Goal: Navigation & Orientation: Find specific page/section

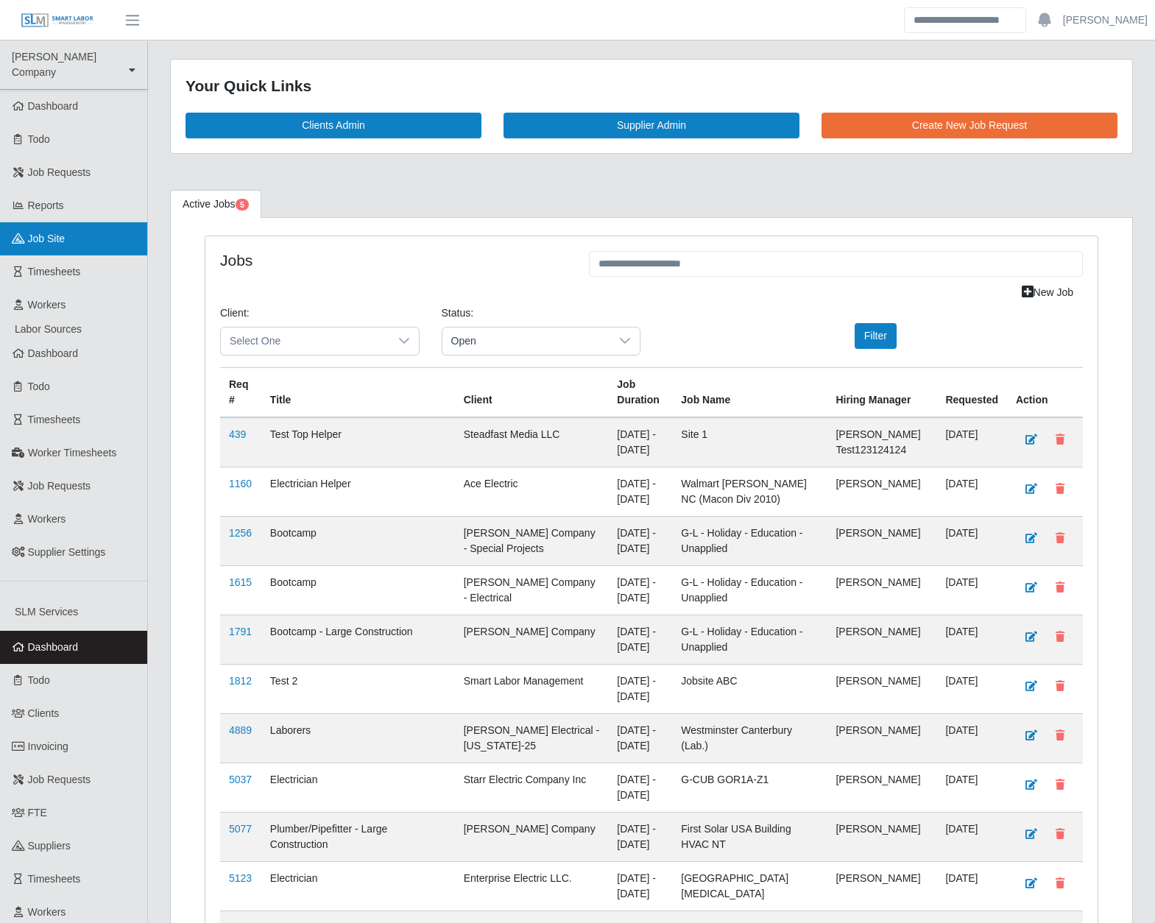
click at [65, 233] on span "job site" at bounding box center [47, 239] width 38 height 12
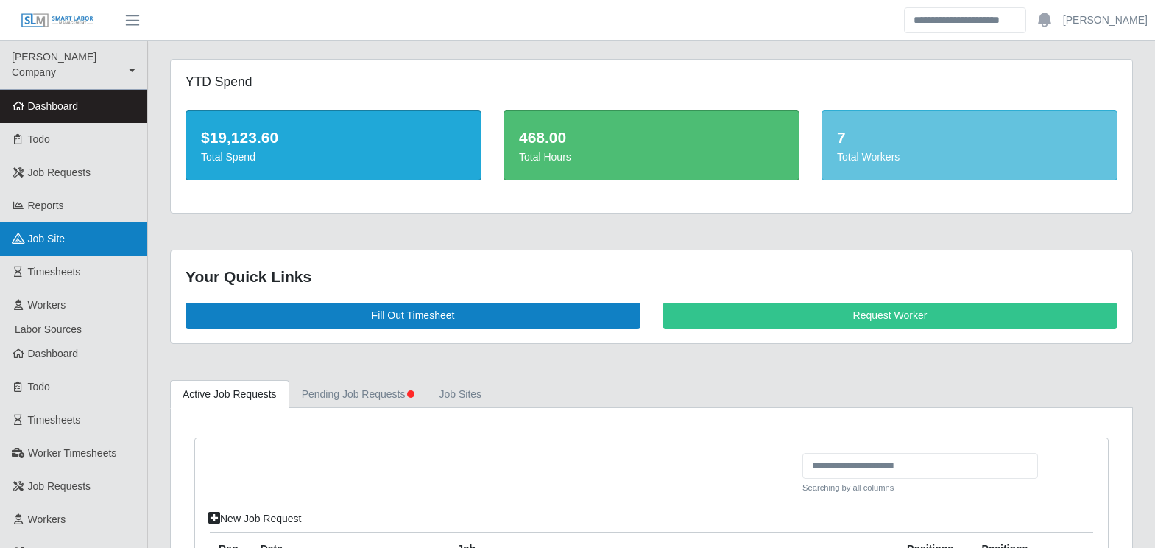
click at [81, 222] on link "job site" at bounding box center [73, 238] width 147 height 33
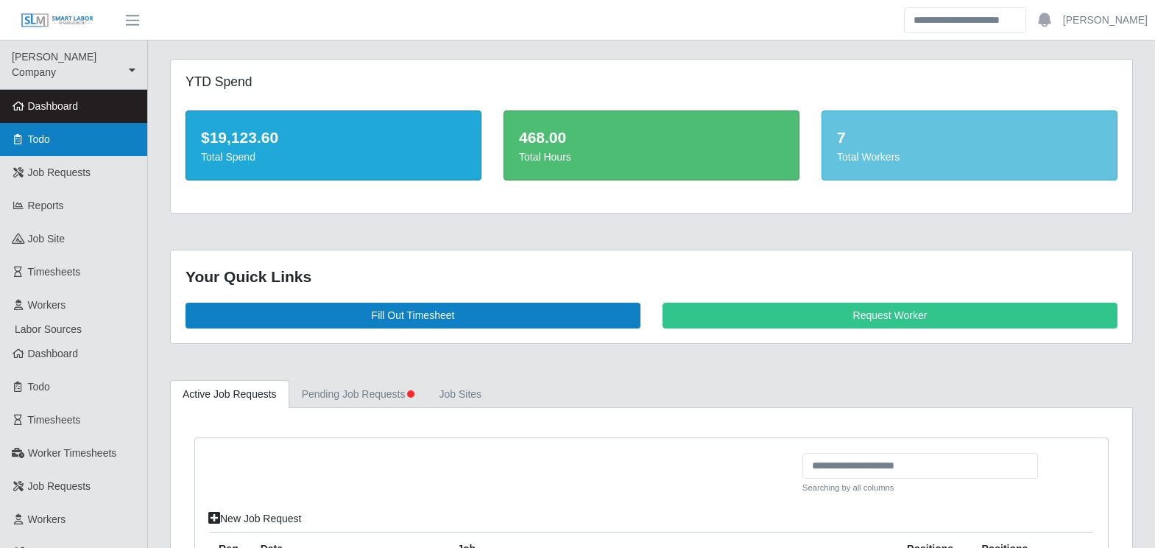
click at [40, 132] on link "Todo" at bounding box center [73, 139] width 147 height 33
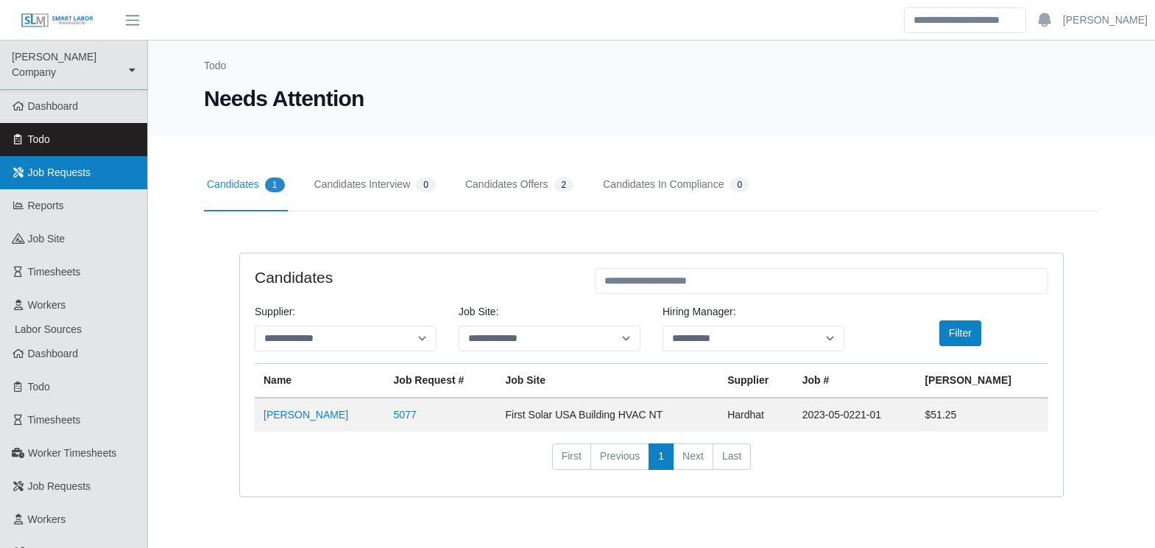
click at [54, 166] on link "Job Requests" at bounding box center [73, 172] width 147 height 33
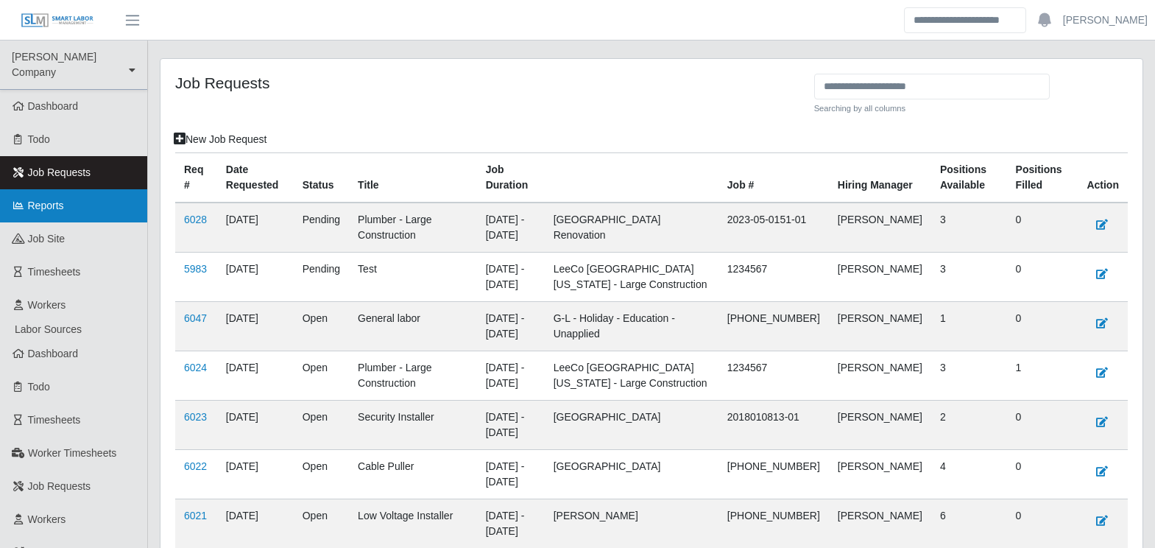
click at [54, 199] on span "Reports" at bounding box center [46, 205] width 36 height 12
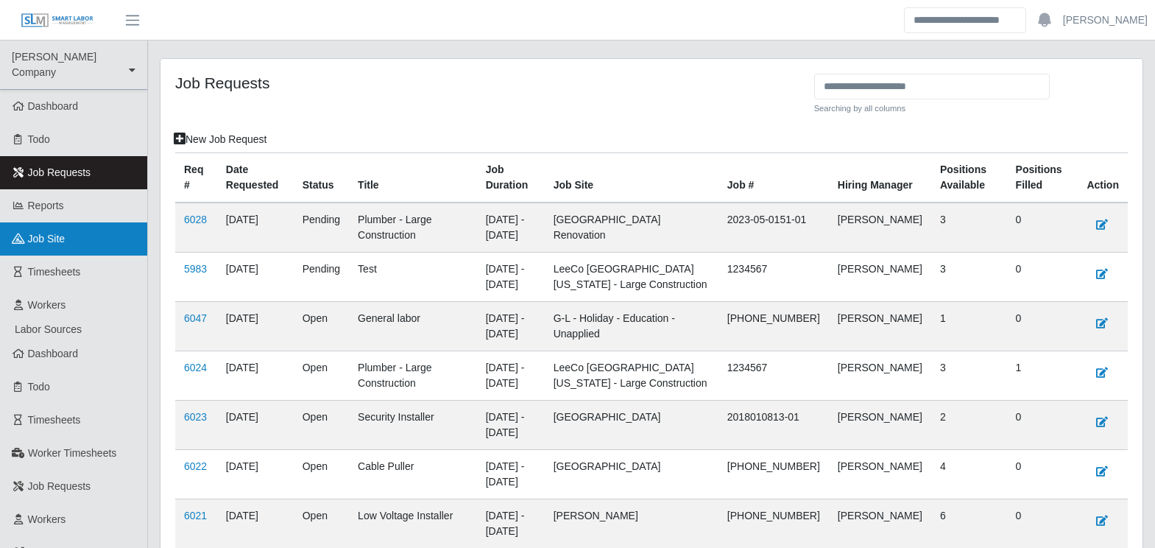
click at [64, 233] on span "job site" at bounding box center [47, 239] width 38 height 12
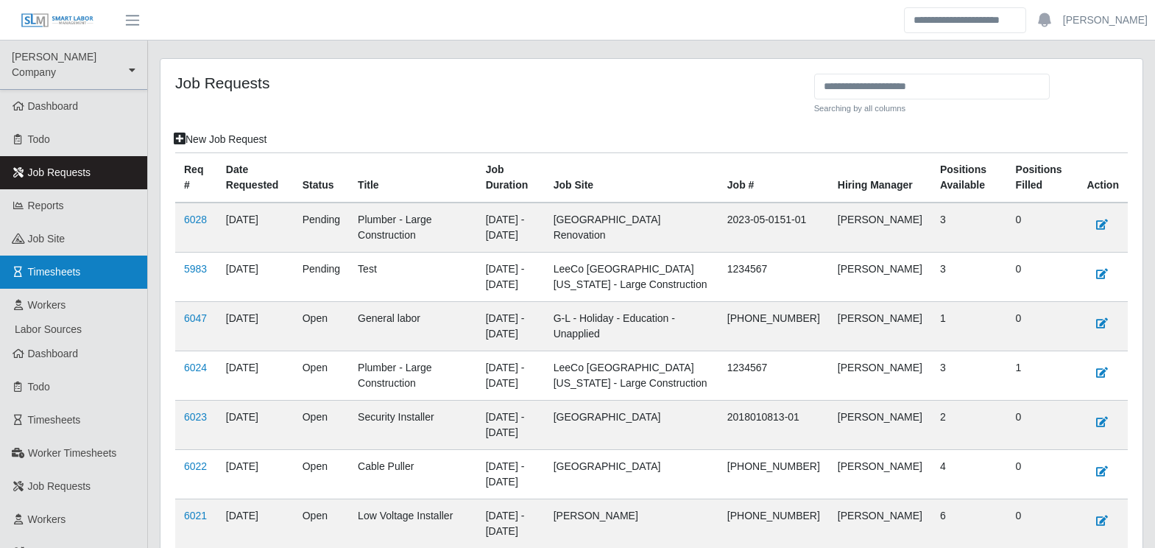
click at [88, 262] on link "Timesheets" at bounding box center [73, 271] width 147 height 33
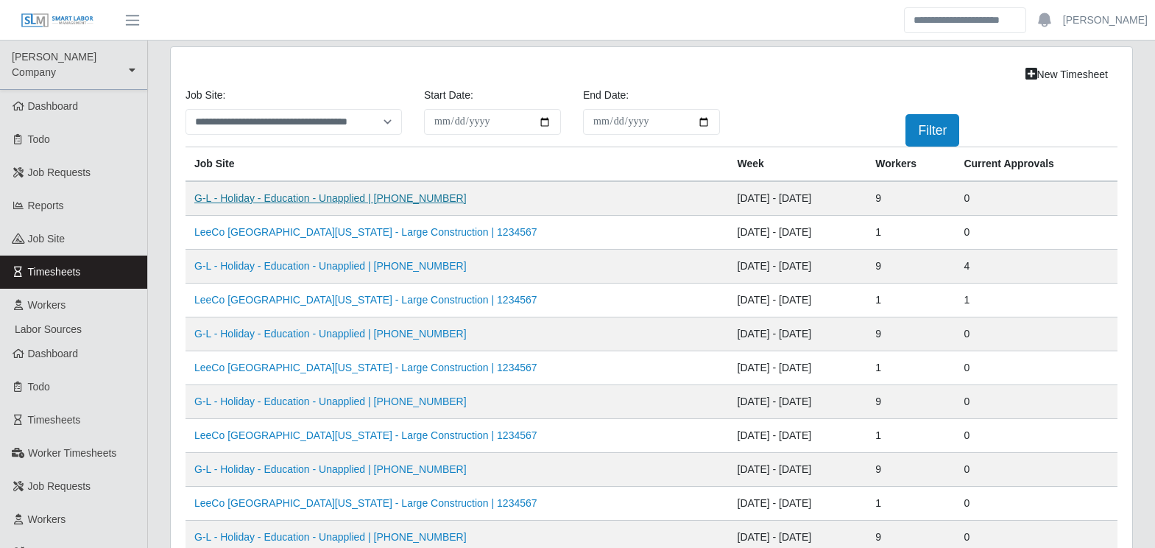
click at [341, 199] on link "G-L - Holiday - Education - Unapplied | 0000-01-0101" at bounding box center [330, 198] width 272 height 12
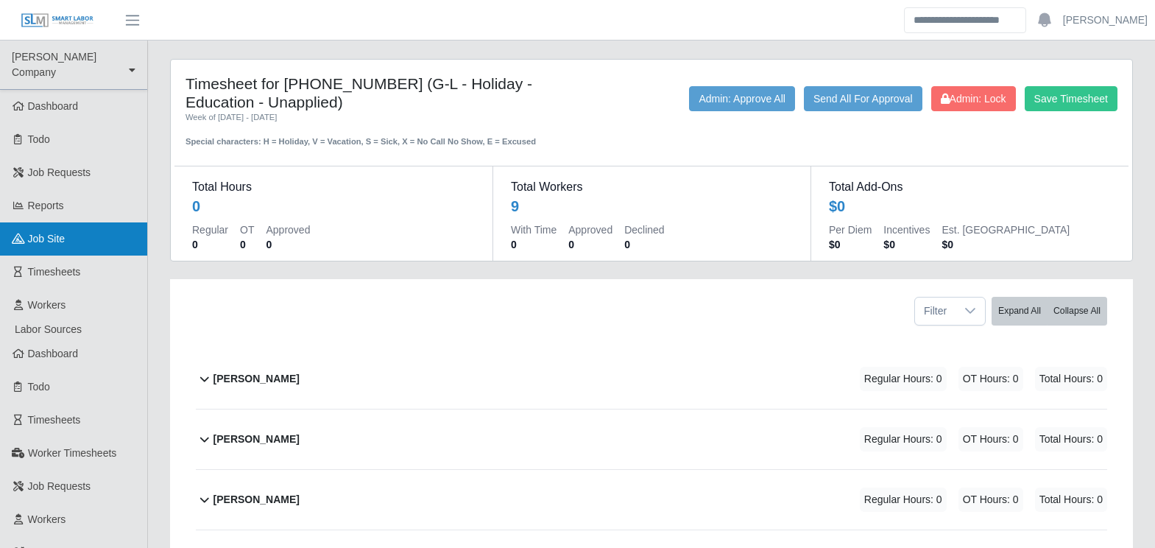
click at [55, 233] on span "job site" at bounding box center [47, 239] width 38 height 12
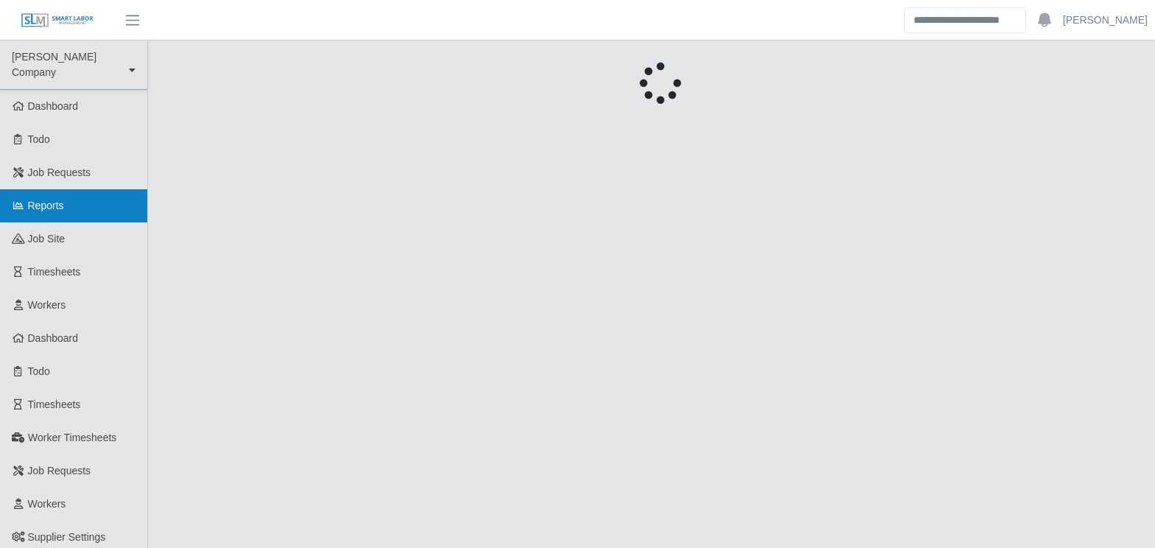
click at [64, 199] on span "Reports" at bounding box center [46, 205] width 36 height 12
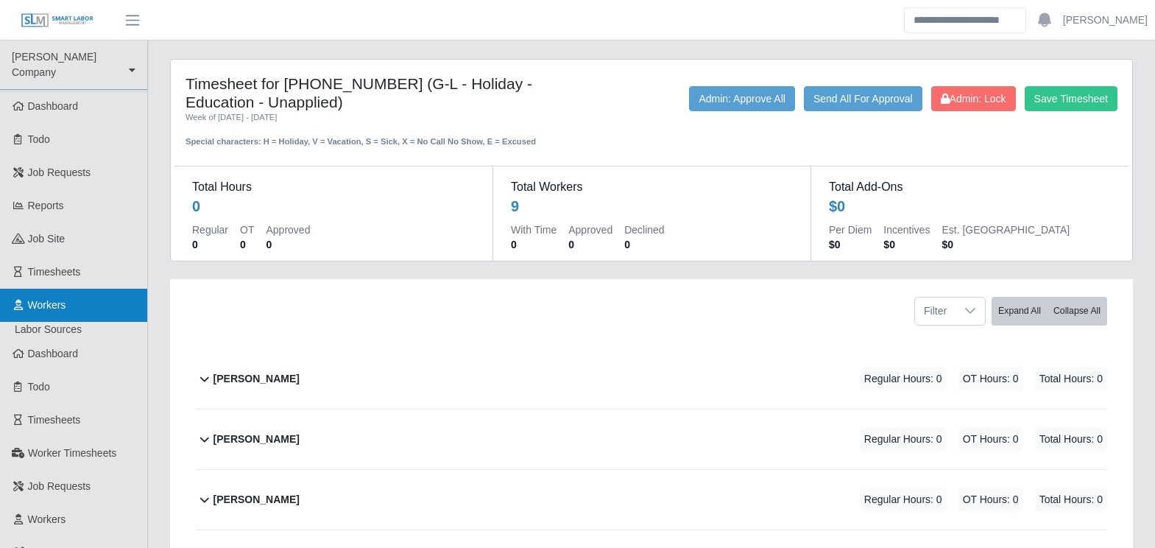
click at [89, 289] on link "Workers" at bounding box center [73, 305] width 147 height 33
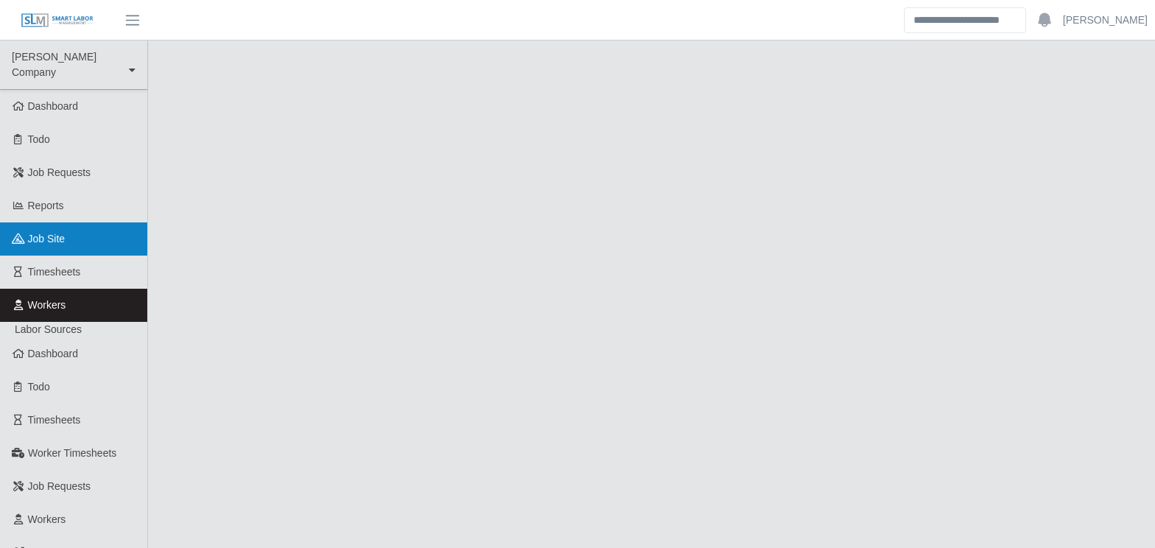
click at [83, 225] on link "job site" at bounding box center [73, 238] width 147 height 33
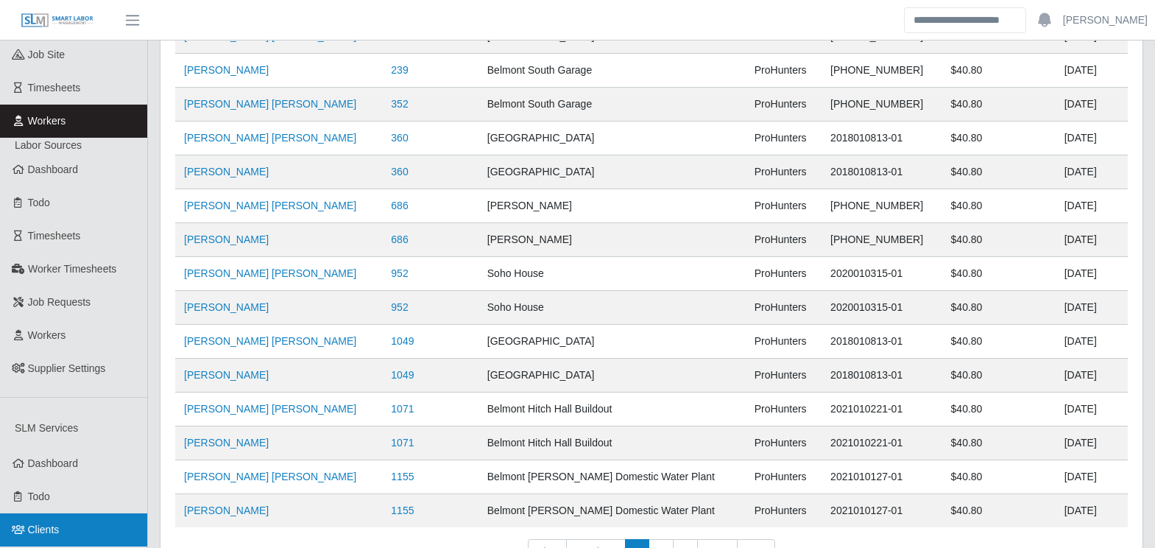
scroll to position [467, 0]
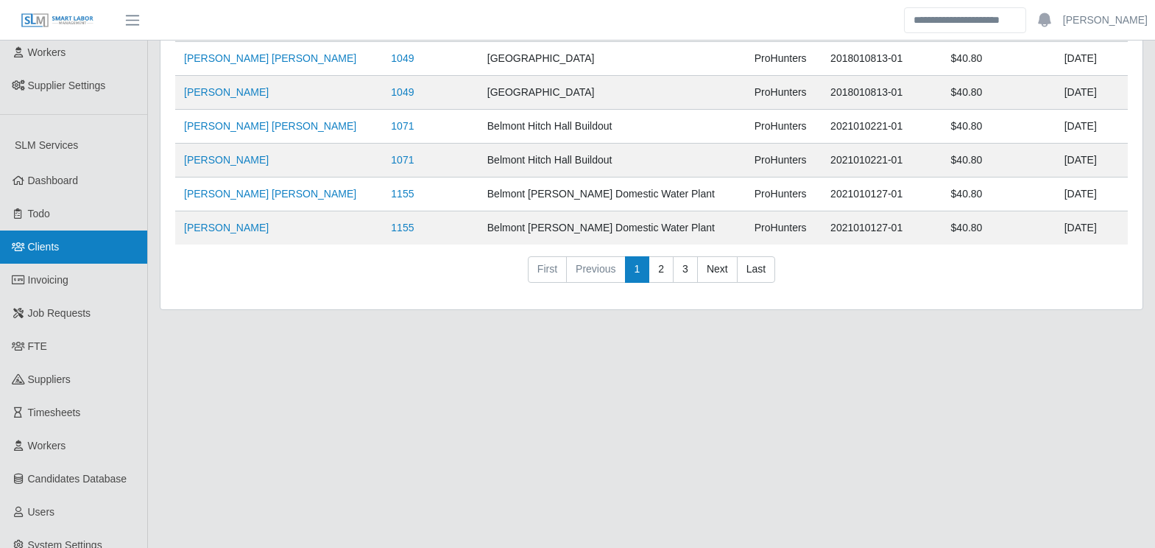
click at [58, 241] on span "Clients" at bounding box center [44, 247] width 32 height 12
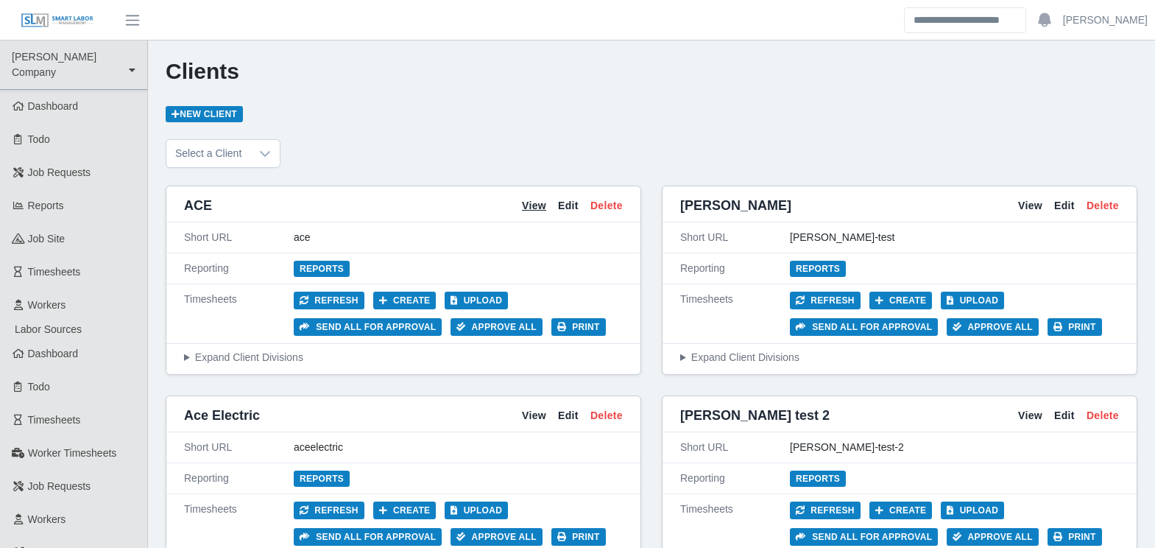
click at [538, 209] on link "View" at bounding box center [534, 205] width 24 height 15
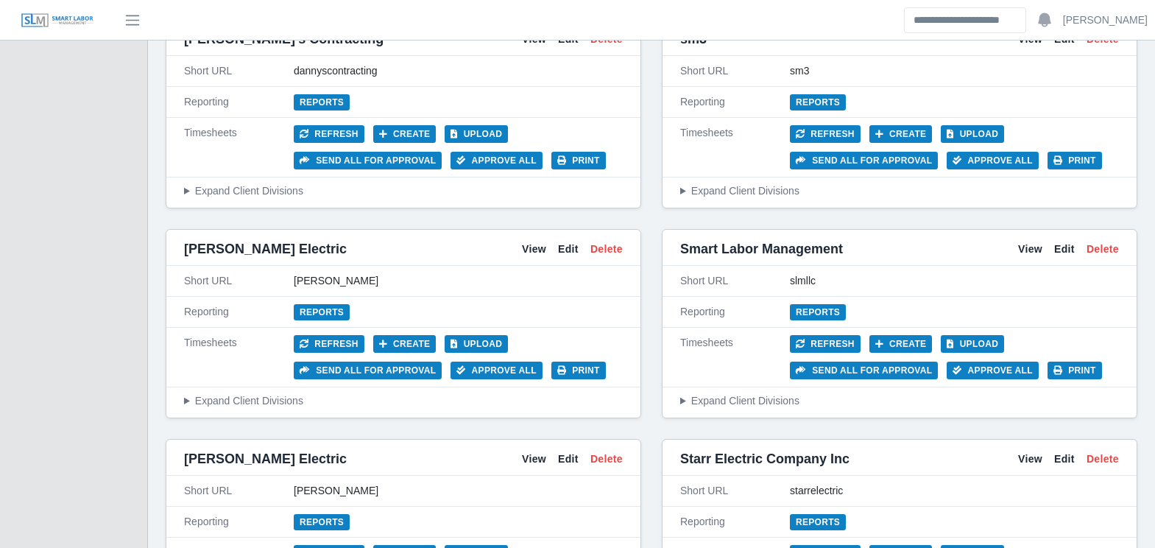
scroll to position [2262, 0]
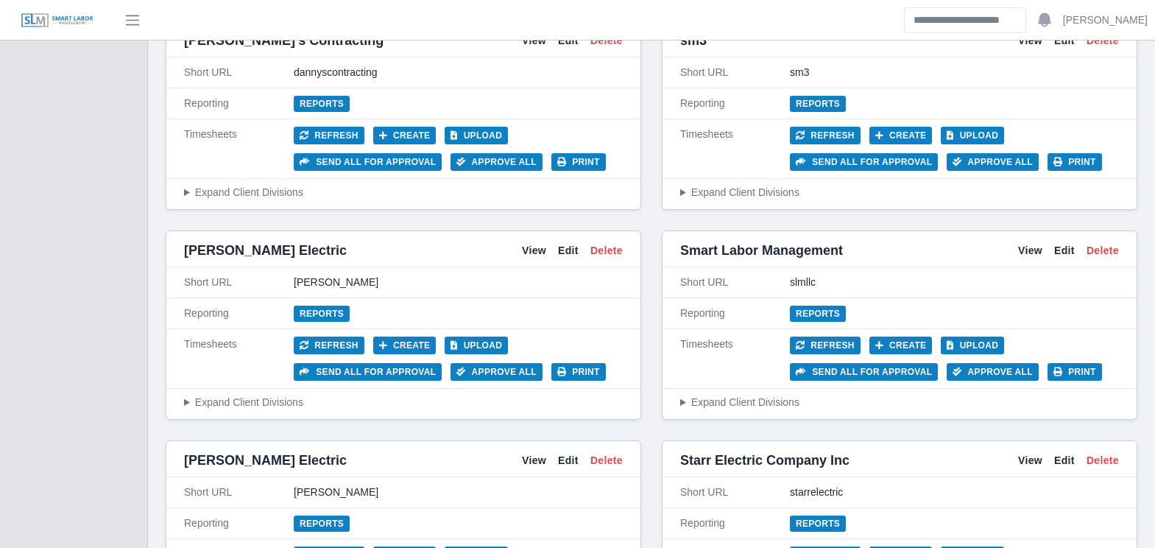
click at [810, 282] on div "slmllc" at bounding box center [954, 282] width 329 height 15
copy div "slmllc"
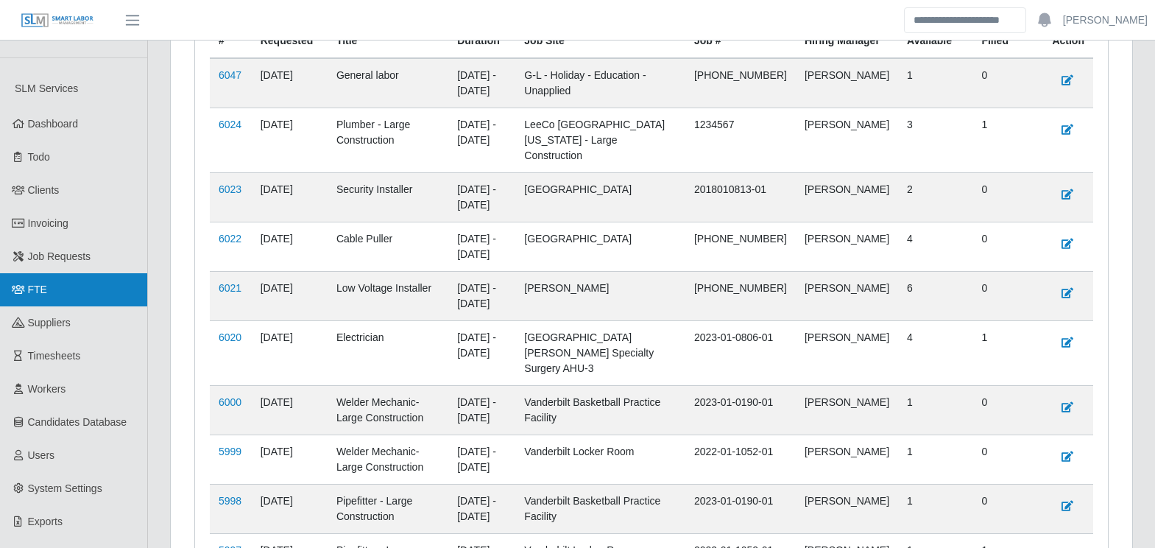
scroll to position [517, 0]
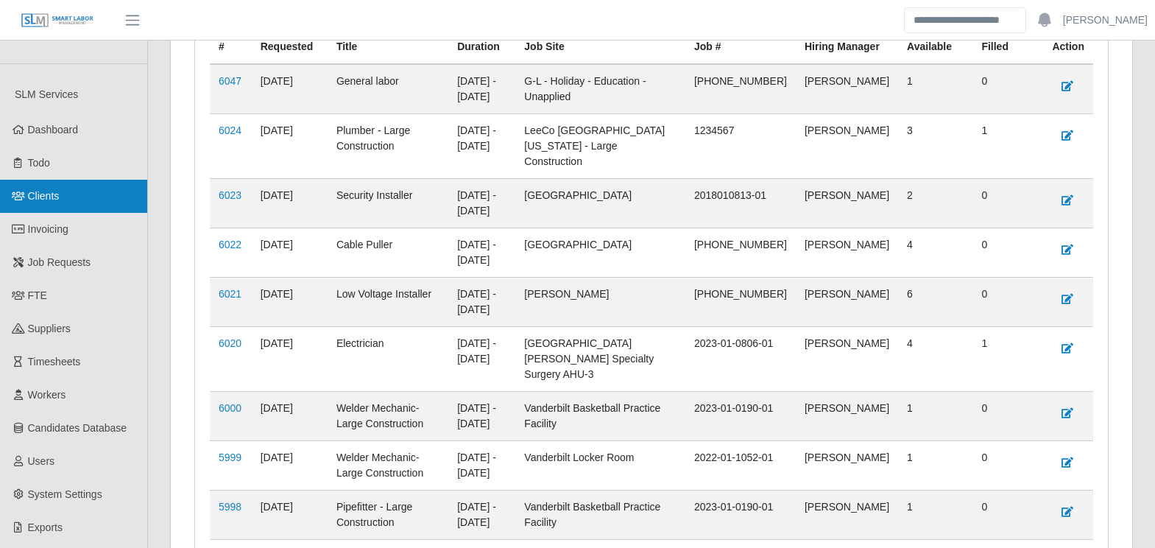
click at [64, 188] on link "Clients" at bounding box center [73, 196] width 147 height 33
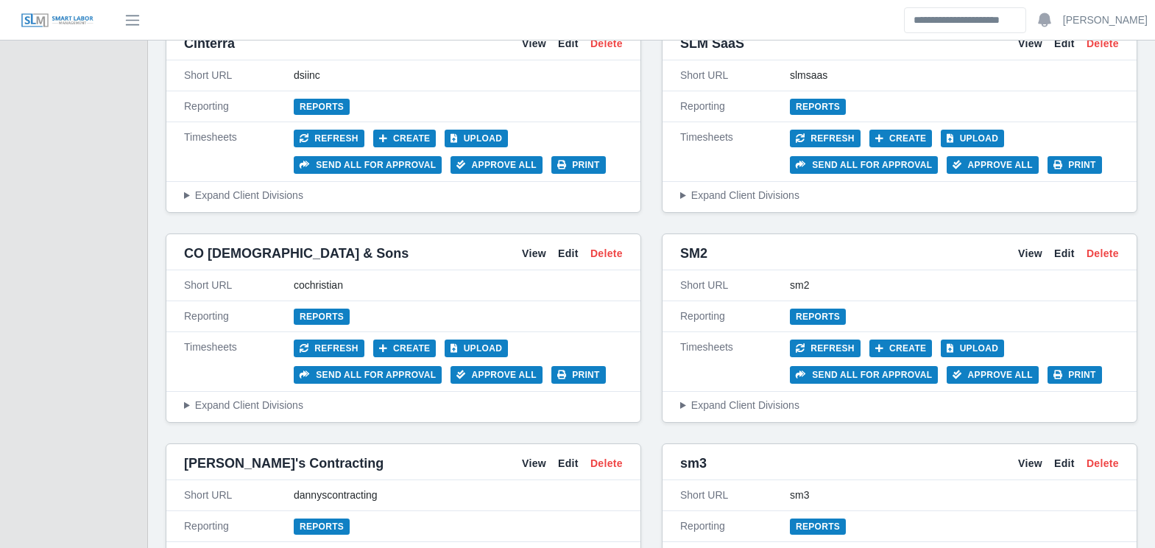
scroll to position [2477, 0]
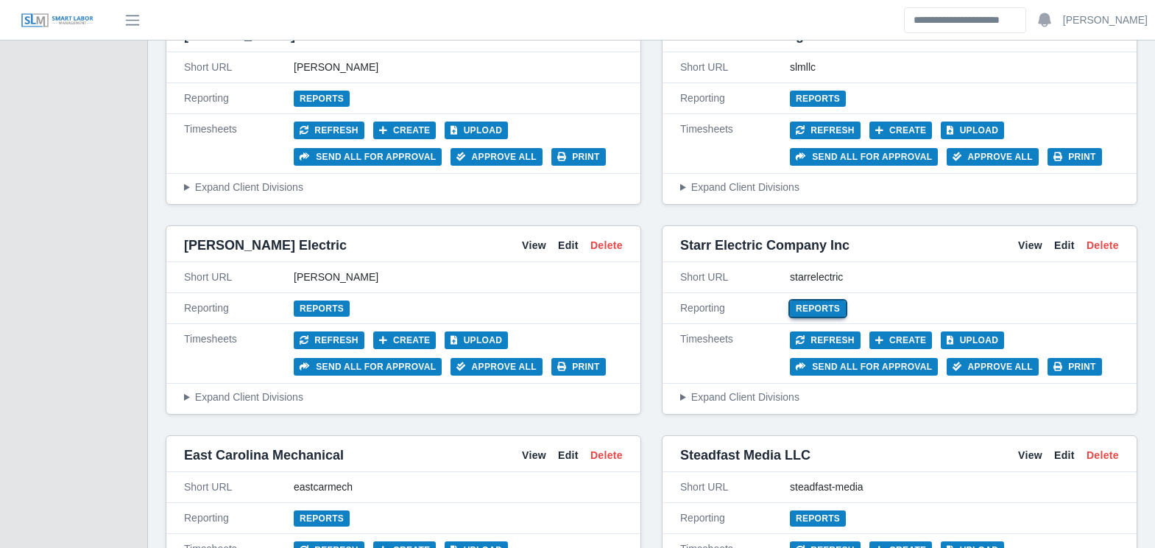
click at [804, 308] on link "Reports" at bounding box center [818, 308] width 56 height 16
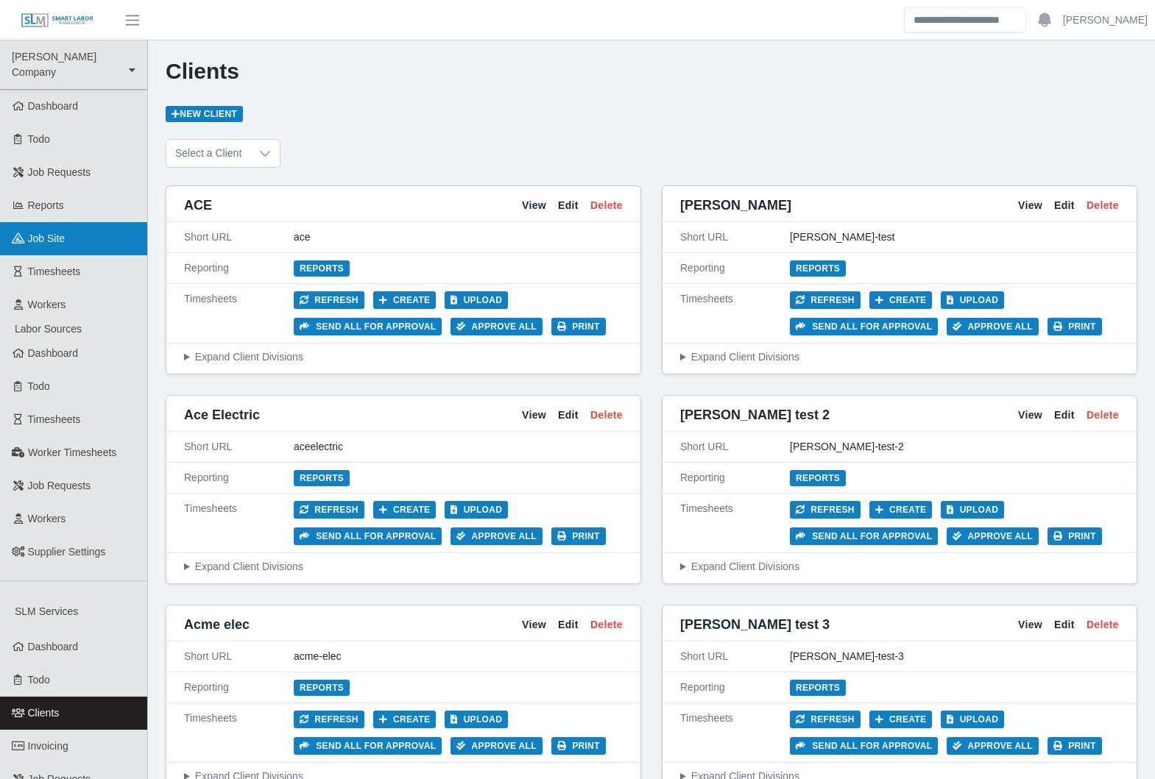
click at [62, 233] on span "job site" at bounding box center [47, 239] width 38 height 12
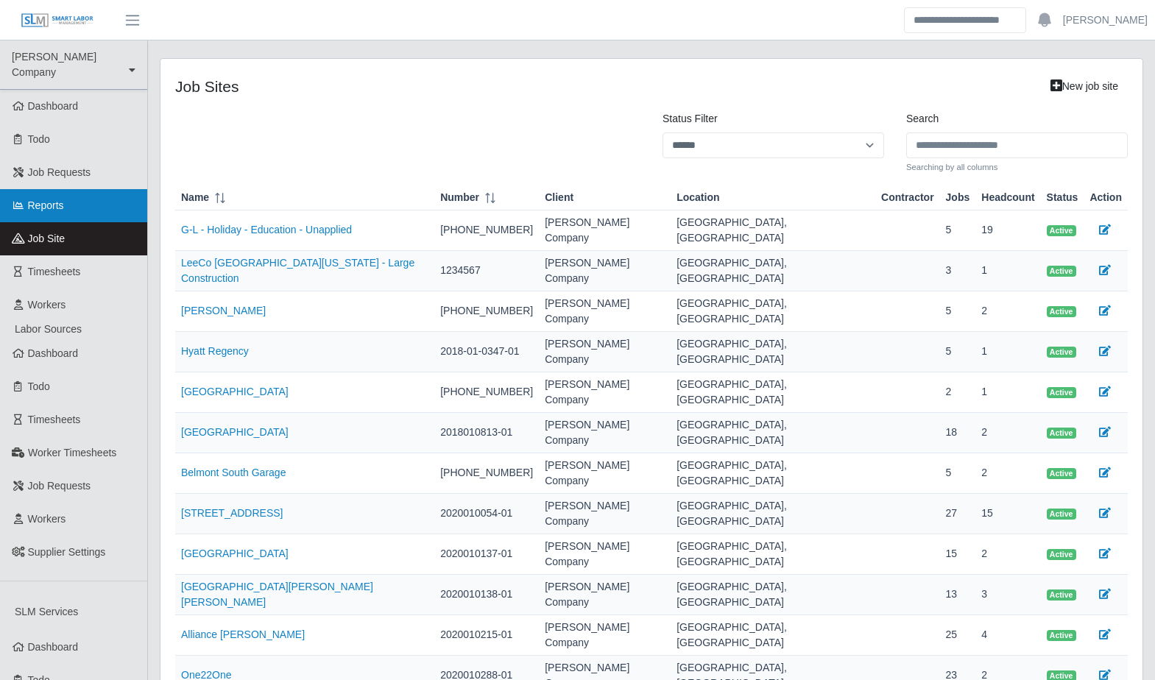
click at [70, 193] on link "Reports" at bounding box center [73, 205] width 147 height 33
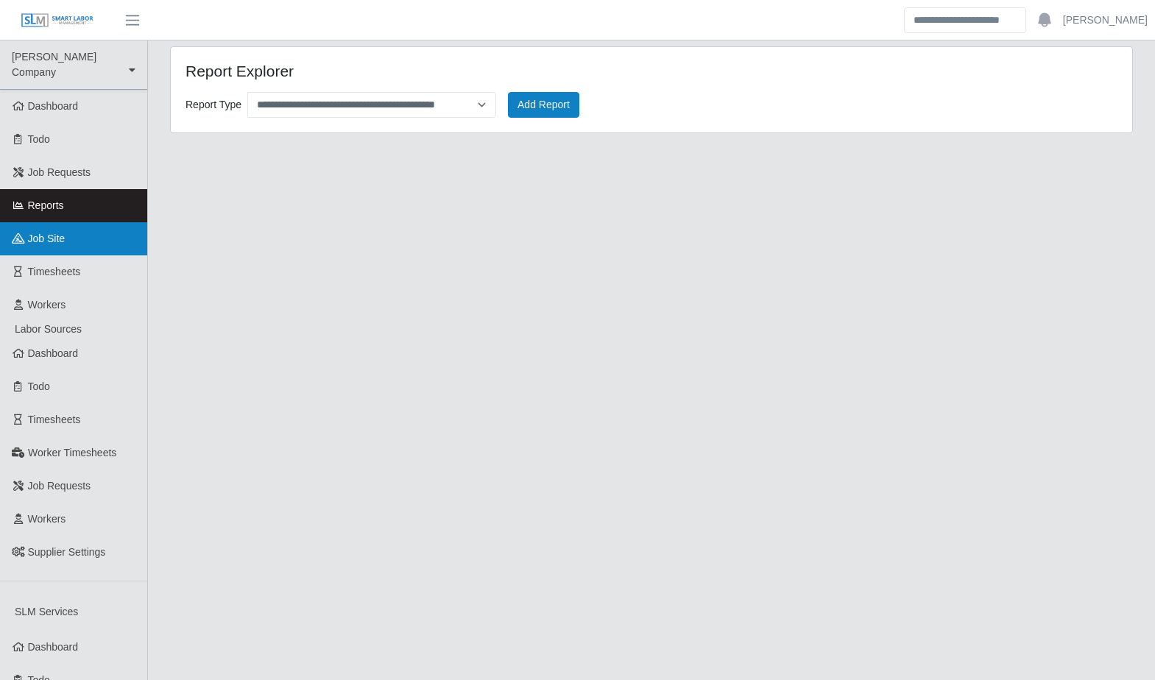
click at [84, 232] on link "job site" at bounding box center [73, 238] width 147 height 33
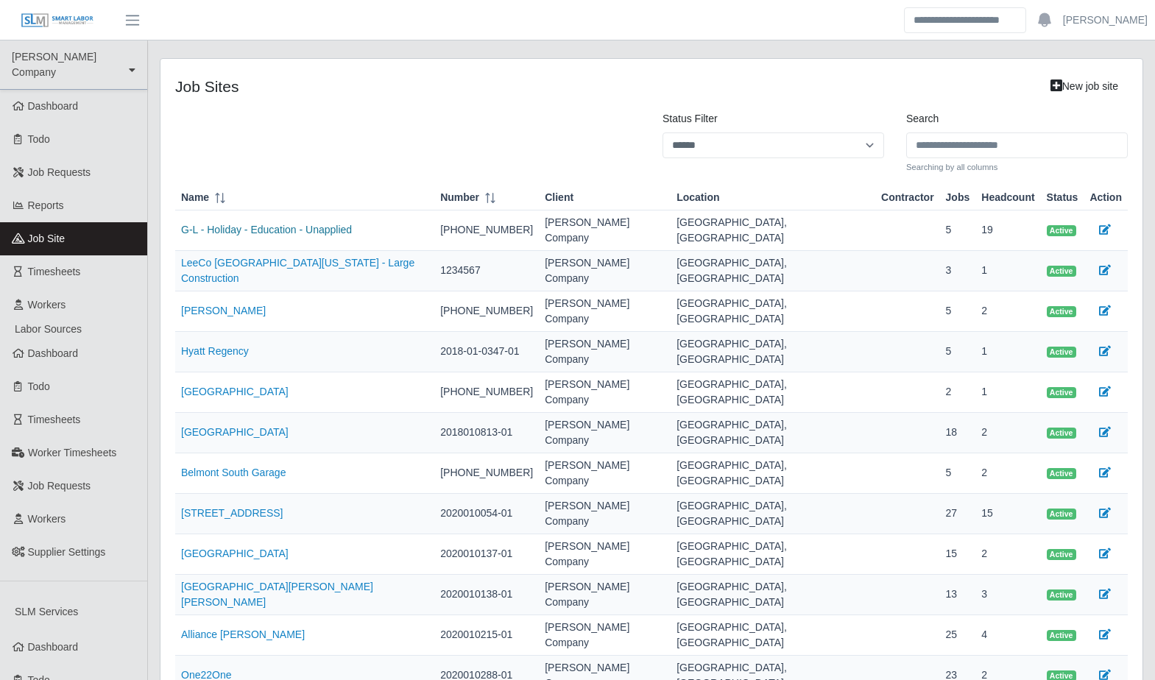
click at [283, 228] on link "G-L - Holiday - Education - Unapplied" at bounding box center [266, 230] width 171 height 12
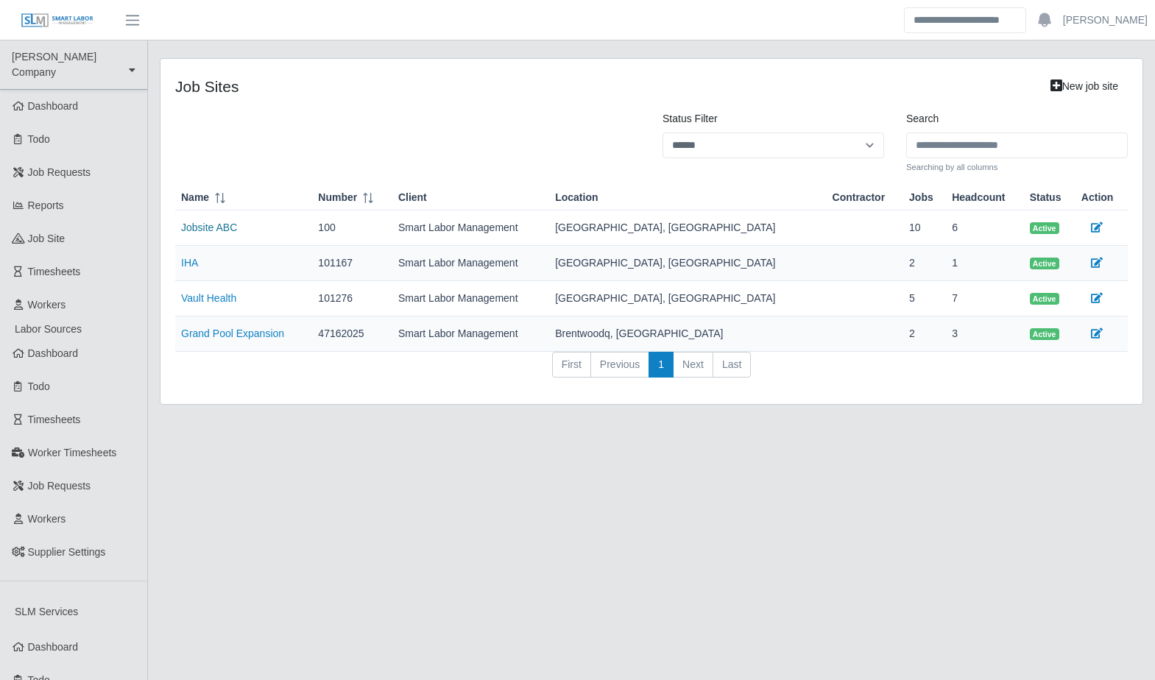
click at [234, 228] on link "Jobsite ABC" at bounding box center [209, 228] width 56 height 12
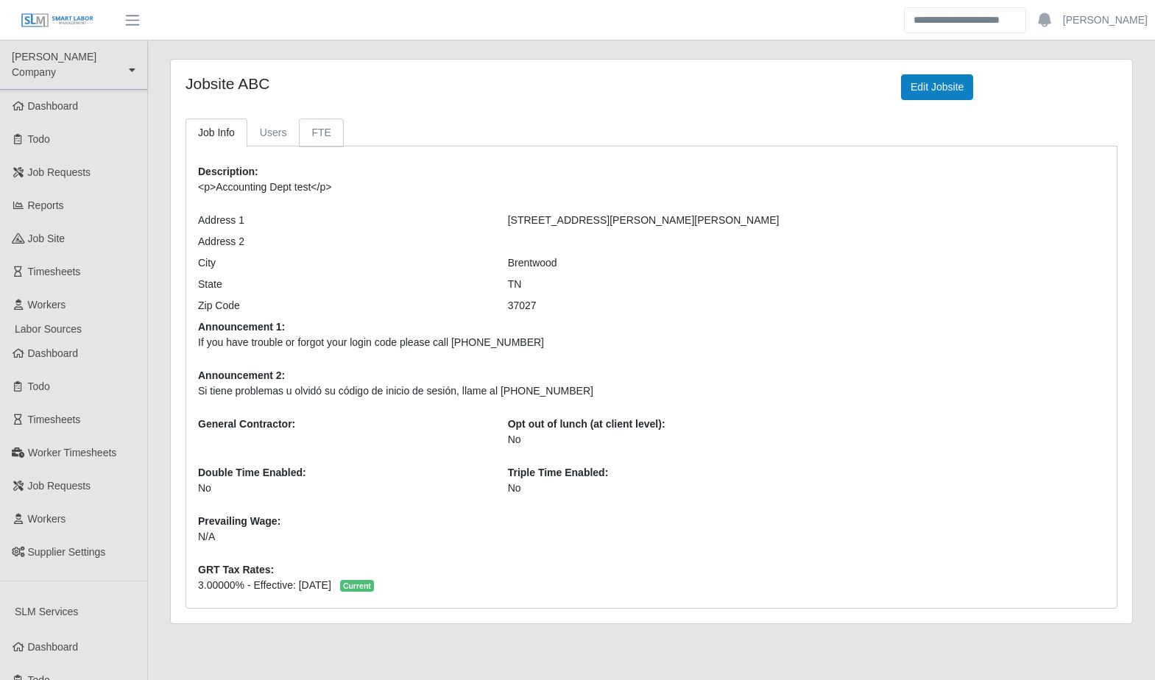
click at [329, 132] on link "FTE" at bounding box center [321, 132] width 44 height 29
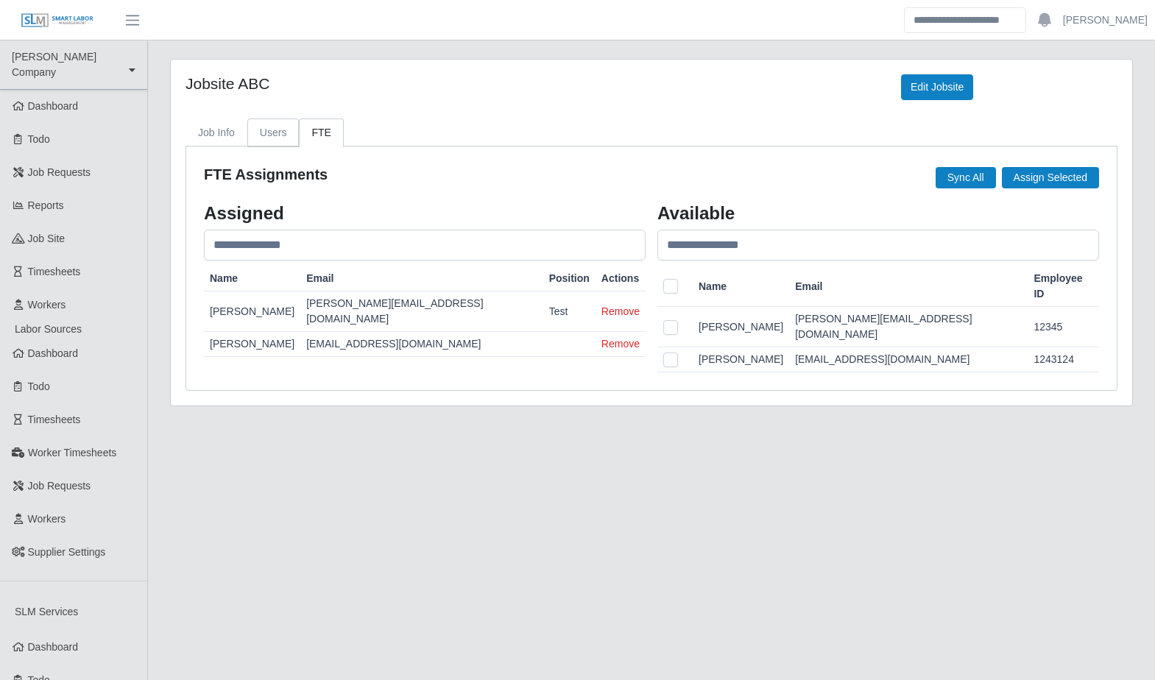
click at [273, 137] on link "Users" at bounding box center [273, 132] width 52 height 29
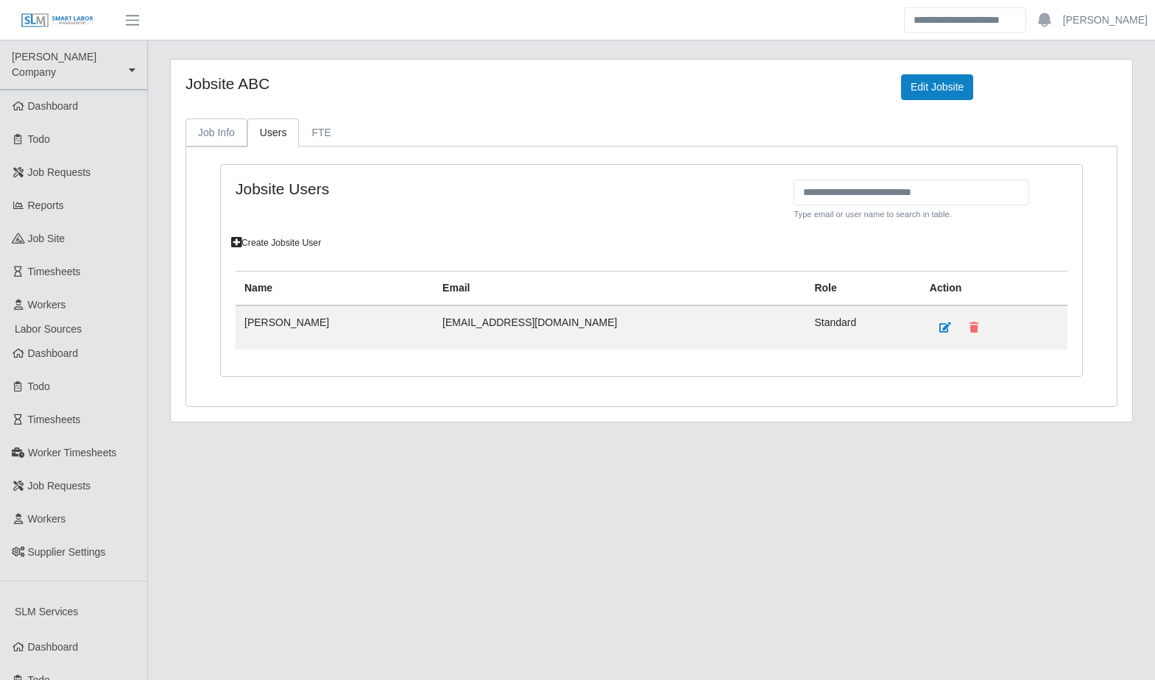
click at [223, 130] on link "Job Info" at bounding box center [216, 132] width 62 height 29
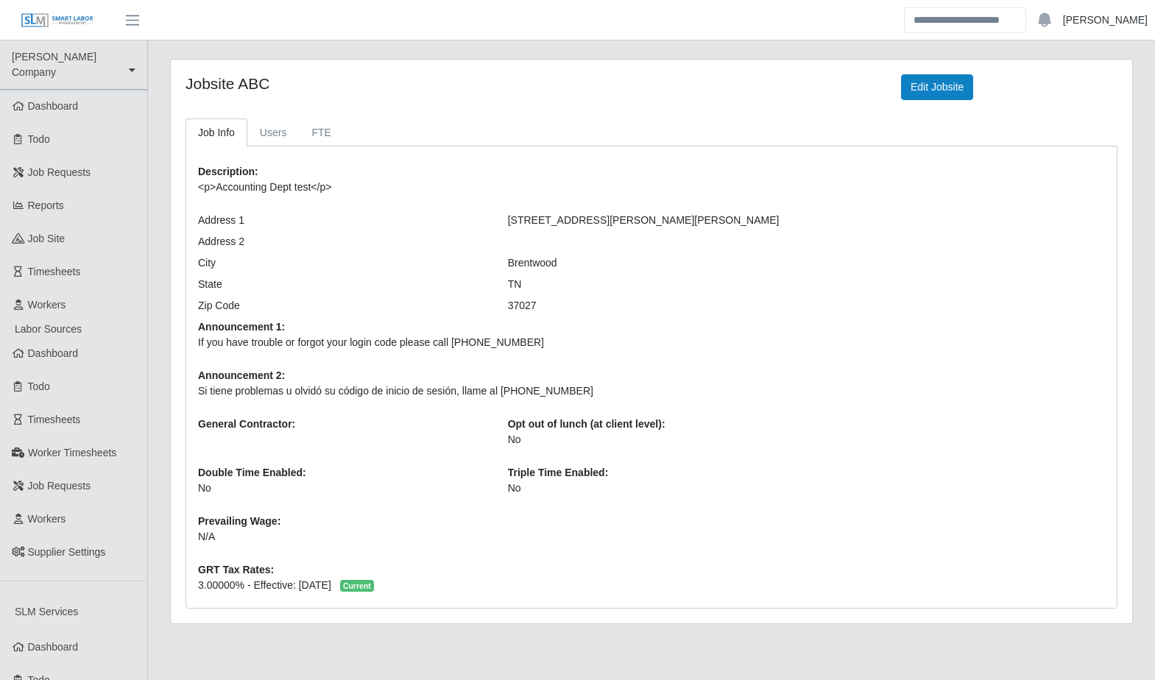
click at [1130, 22] on link "[PERSON_NAME]" at bounding box center [1105, 20] width 85 height 15
drag, startPoint x: 696, startPoint y: 50, endPoint x: 222, endPoint y: 153, distance: 485.0
click at [695, 50] on main "Jobsite ABC Edit Jobsite Job Info Users FTE Description: <p>Accounting Dept tes…" at bounding box center [651, 609] width 1007 height 1139
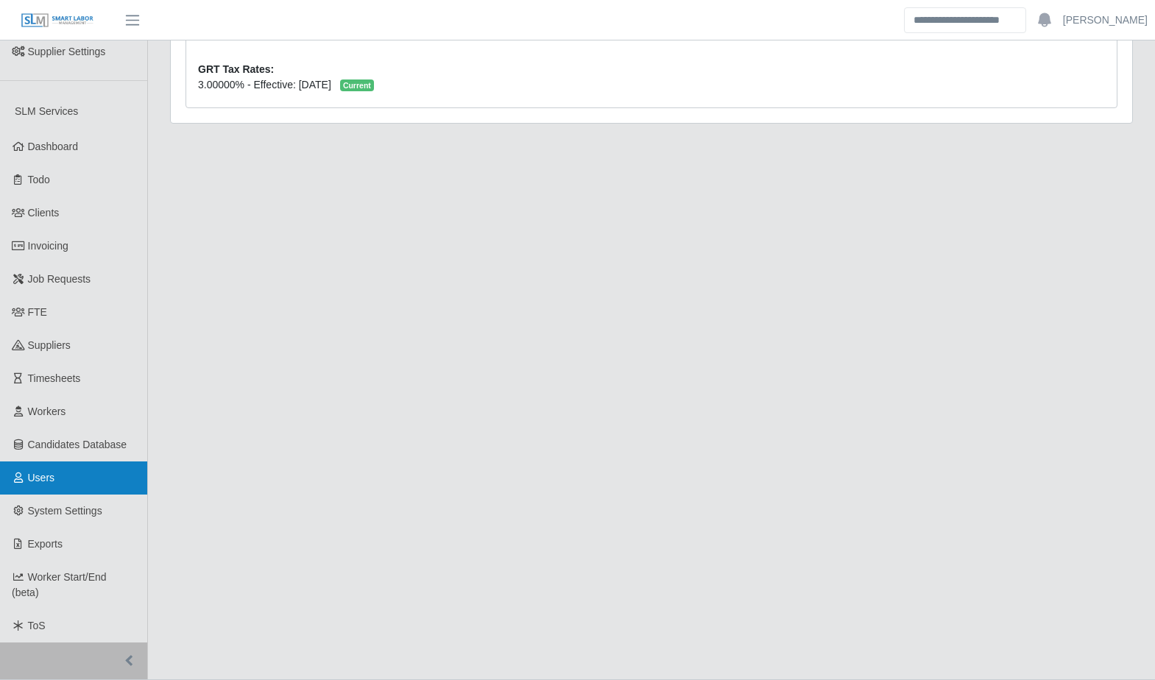
scroll to position [521, 0]
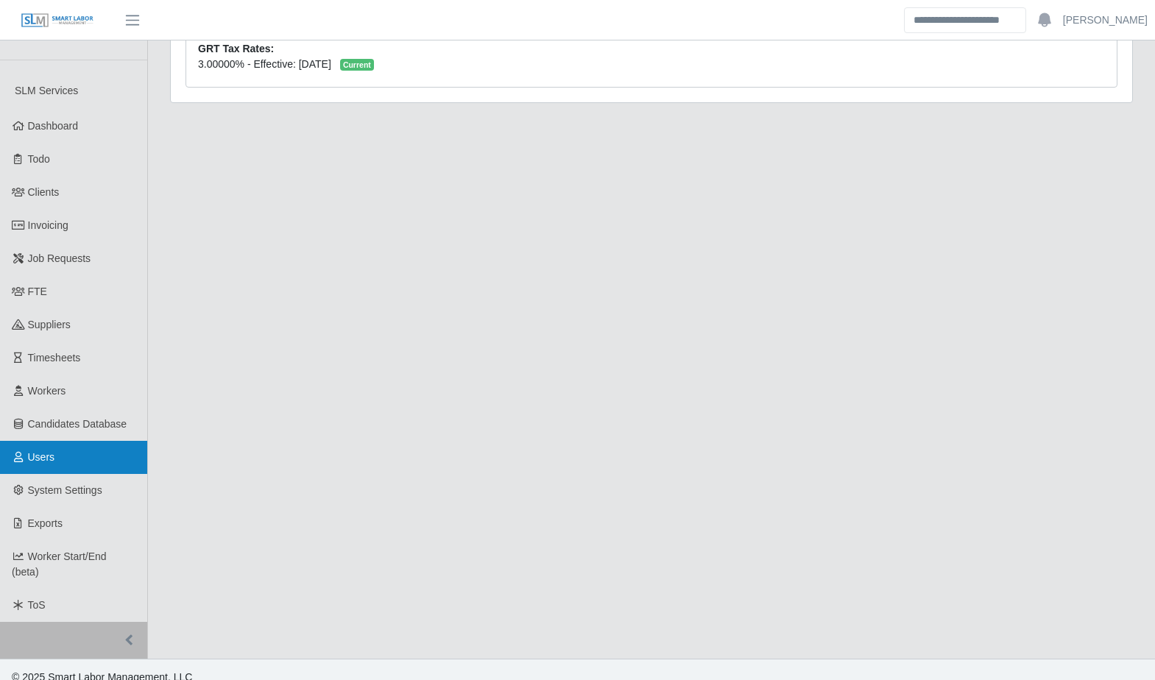
click at [66, 452] on link "Users" at bounding box center [73, 457] width 147 height 33
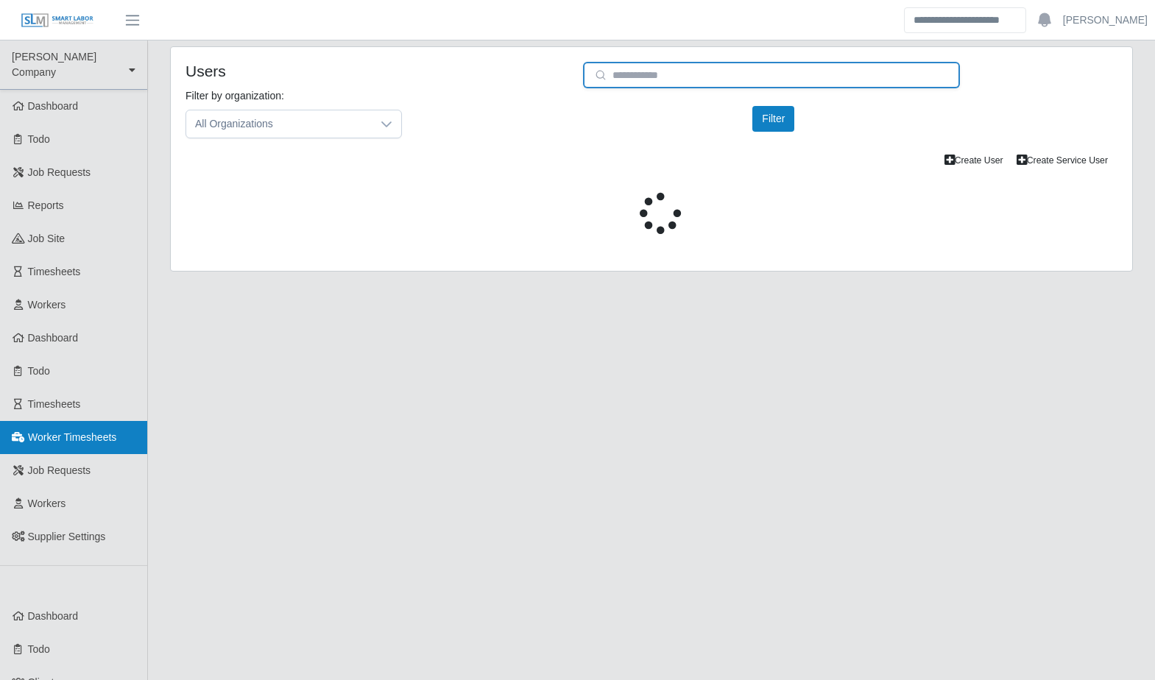
type input "**********"
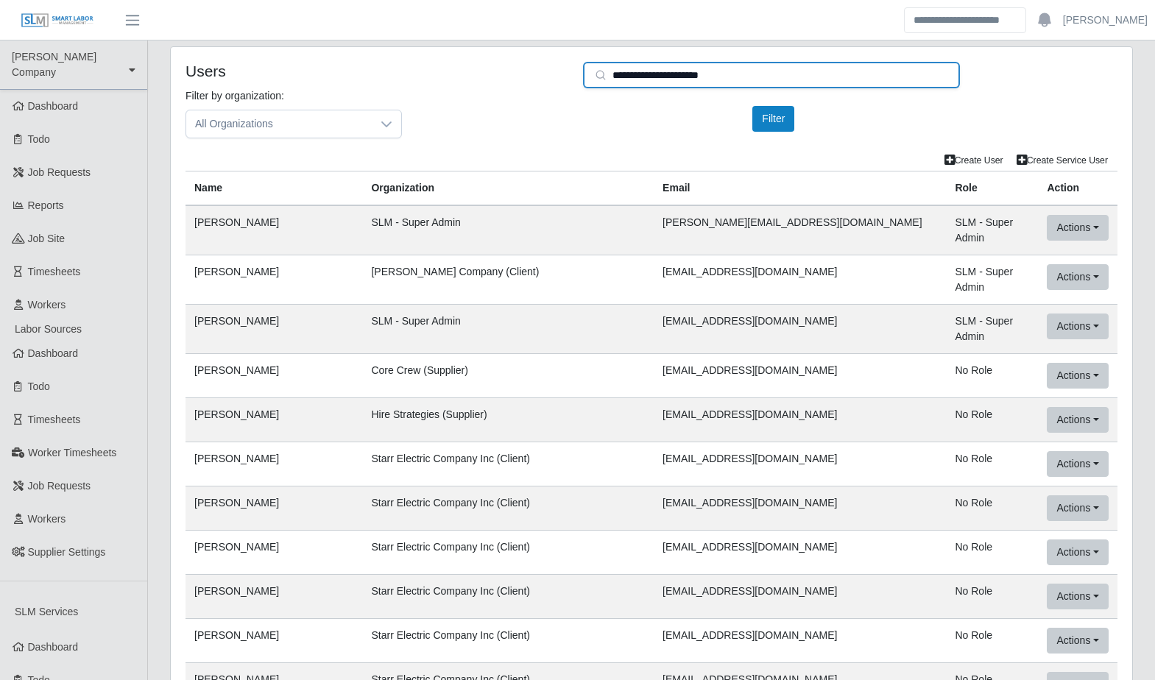
click at [653, 70] on input "**********" at bounding box center [771, 75] width 377 height 26
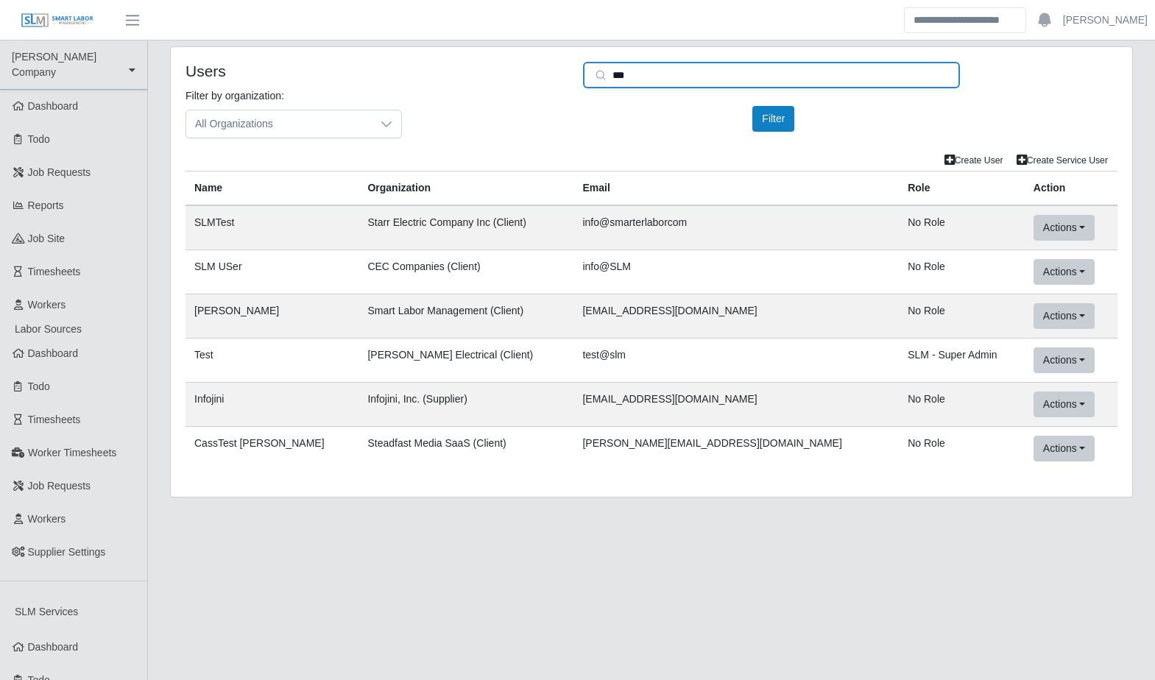
type input "***"
